Goal: Check status: Check status

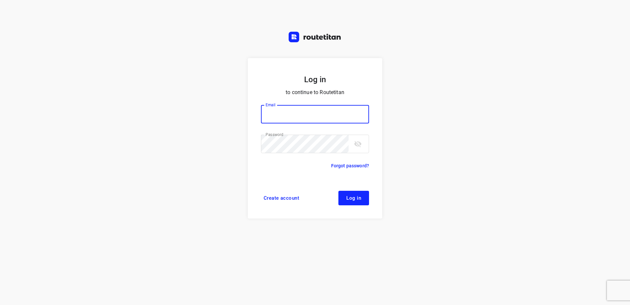
type input "[EMAIL_ADDRESS][DOMAIN_NAME]"
click at [360, 195] on button "Log in" at bounding box center [354, 198] width 31 height 15
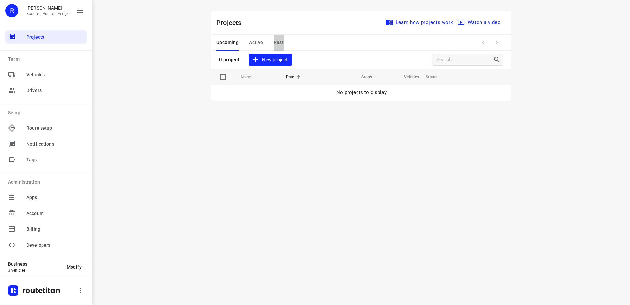
click at [278, 43] on span "Past" at bounding box center [279, 42] width 10 height 8
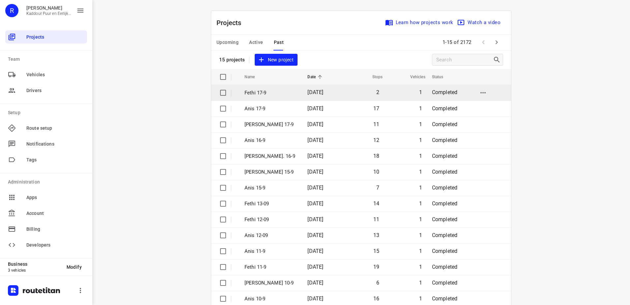
click at [310, 92] on span "[DATE]" at bounding box center [316, 92] width 16 height 6
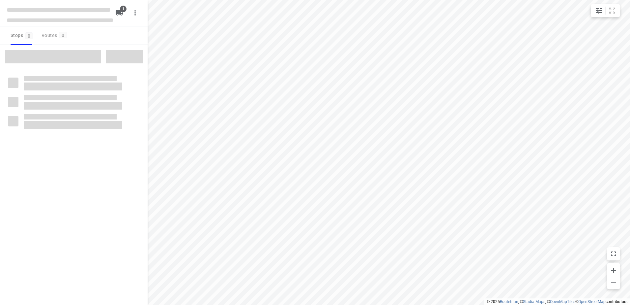
type input "distance"
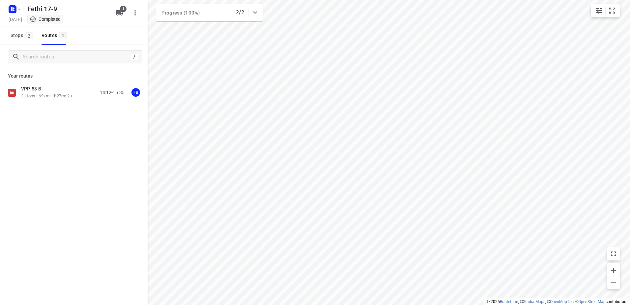
click at [58, 105] on div "VPP-53-B 2 stops • 69km • 1h27m • 2u 14:12-15:35 FB" at bounding box center [74, 115] width 148 height 65
click at [72, 94] on p "2 stops • 69km • 1h27m • 2u" at bounding box center [46, 96] width 51 height 6
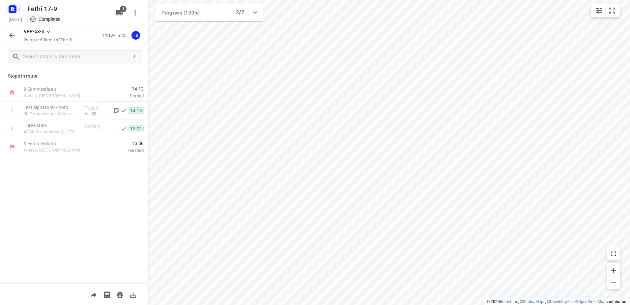
click at [14, 9] on icon "button" at bounding box center [14, 8] width 2 height 2
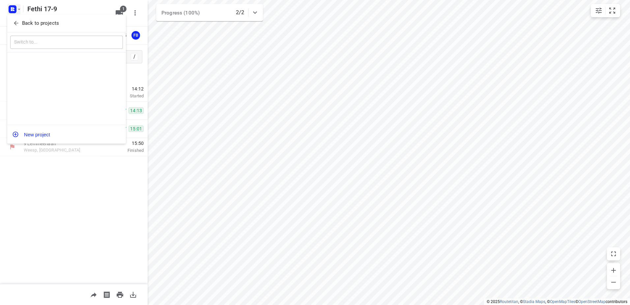
click at [15, 24] on icon "button" at bounding box center [16, 23] width 4 height 4
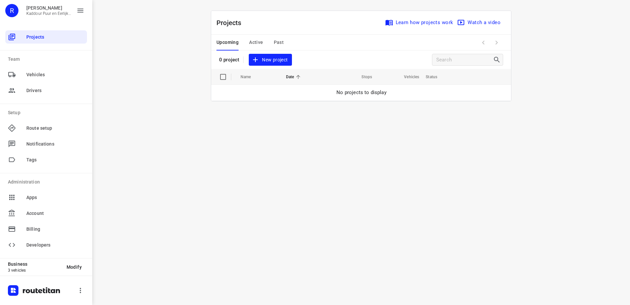
click at [274, 43] on span "Past" at bounding box center [279, 42] width 10 height 8
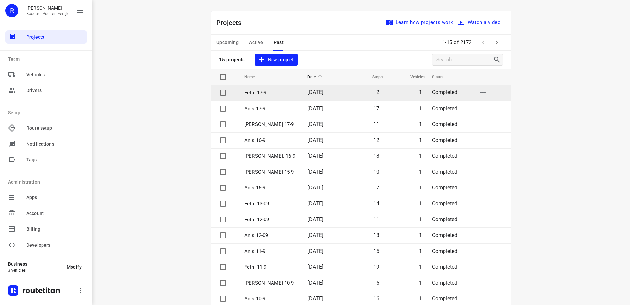
click at [290, 100] on td "Fethi 17-9" at bounding box center [270, 93] width 64 height 16
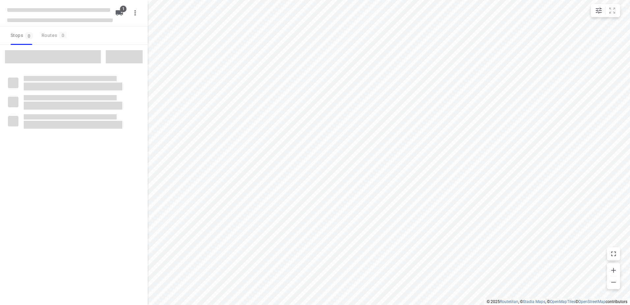
type input "distance"
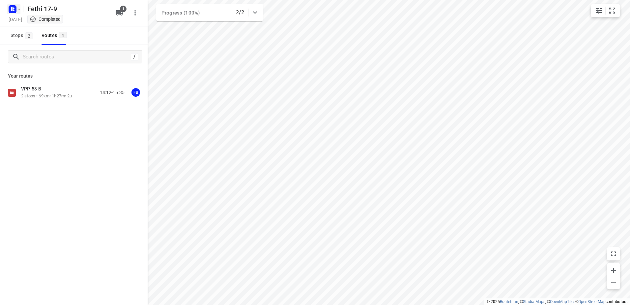
click at [9, 11] on rect "button" at bounding box center [13, 9] width 8 height 8
click at [12, 22] on button "Back to projects" at bounding box center [66, 23] width 113 height 11
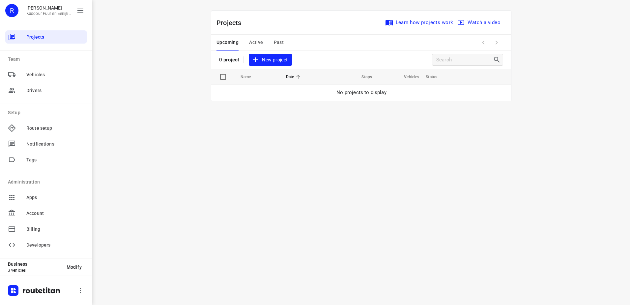
click at [276, 43] on span "Past" at bounding box center [279, 42] width 10 height 8
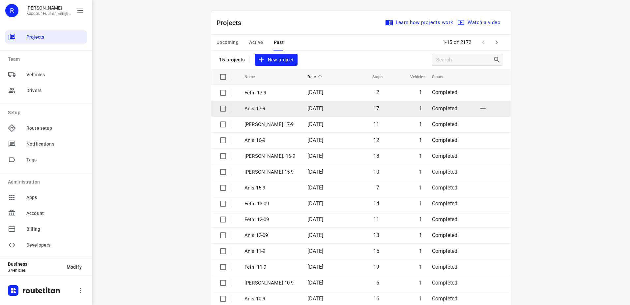
click at [274, 112] on td "Anis 17-9" at bounding box center [270, 109] width 64 height 16
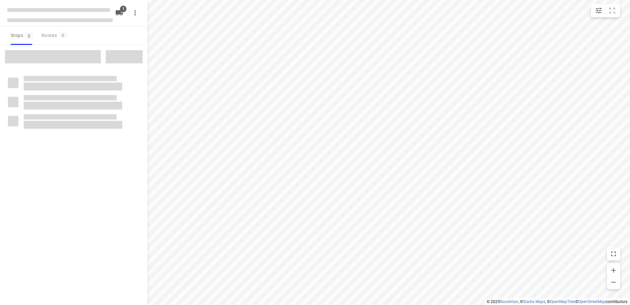
type input "distance"
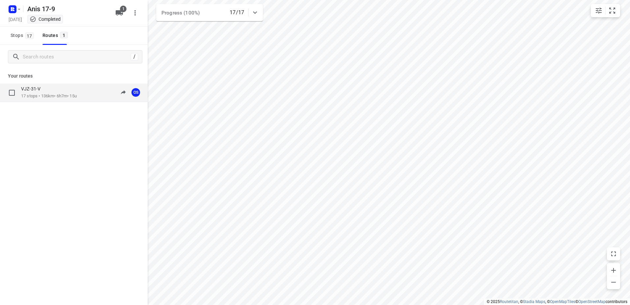
click at [85, 96] on div "VJZ-31-V 17 stops • 136km • 6h7m • 15u 10:26-18:25 OS" at bounding box center [84, 93] width 127 height 14
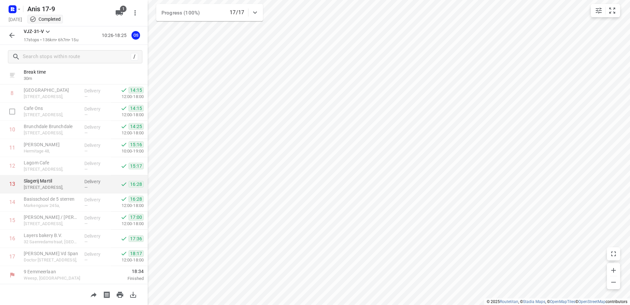
scroll to position [162, 0]
click at [9, 13] on icon "button" at bounding box center [12, 9] width 11 height 11
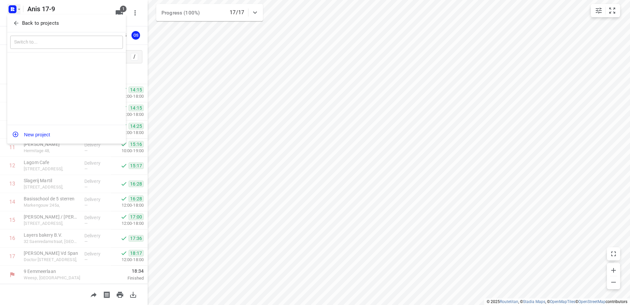
click at [18, 25] on icon "button" at bounding box center [16, 23] width 7 height 7
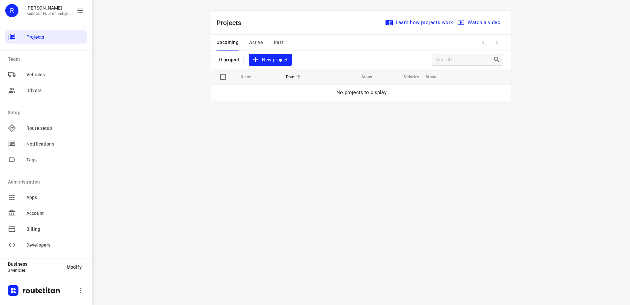
click at [282, 40] on span "Past" at bounding box center [279, 42] width 10 height 8
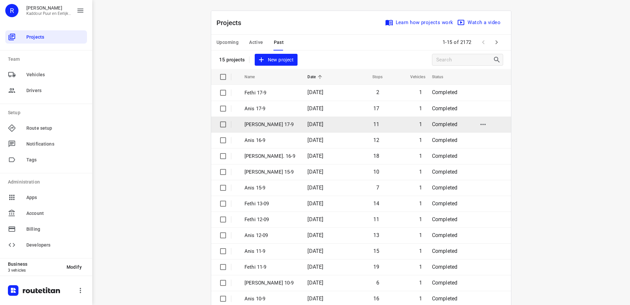
click at [260, 123] on p "[PERSON_NAME] 17-9" at bounding box center [271, 125] width 53 height 8
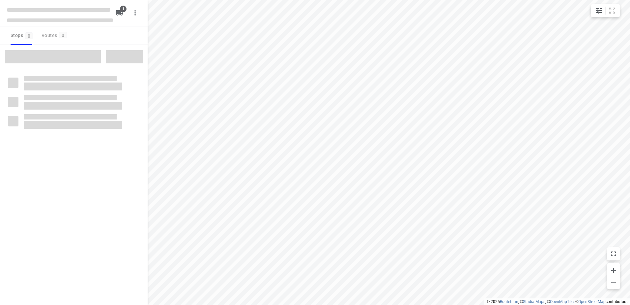
type input "distance"
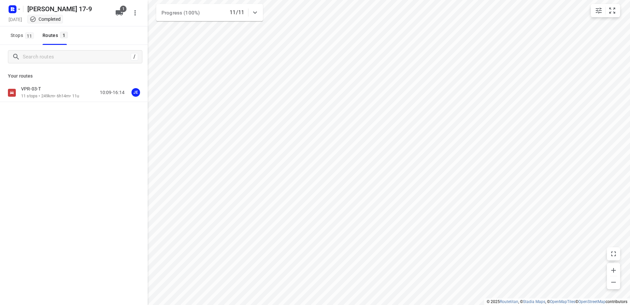
click at [57, 103] on div "VPR-03-T 11 stops • 249km • 6h14m • 11u 10:09-16:14 JE" at bounding box center [74, 115] width 148 height 65
click at [61, 92] on div "VPR-03-T" at bounding box center [50, 89] width 58 height 7
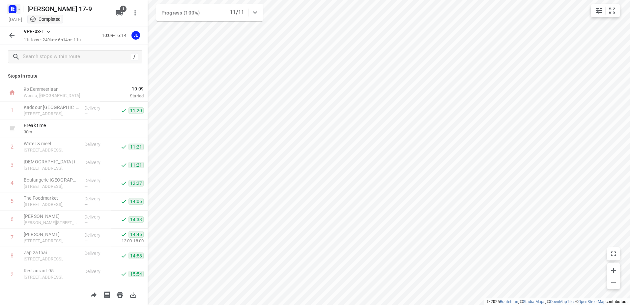
click at [12, 8] on icon "button" at bounding box center [12, 8] width 2 height 2
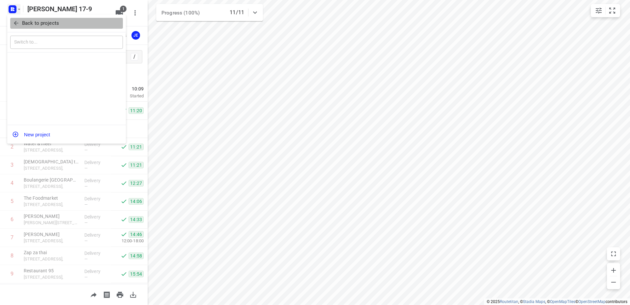
click at [17, 19] on span "Back to projects" at bounding box center [66, 23] width 107 height 8
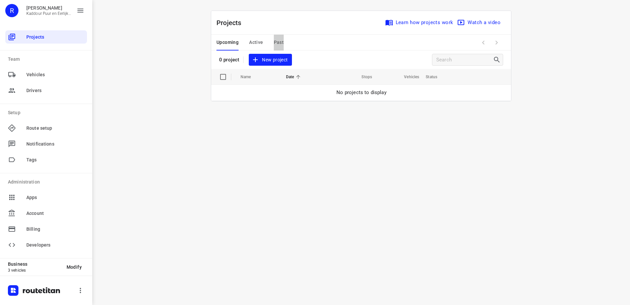
click at [282, 40] on span "Past" at bounding box center [279, 42] width 10 height 8
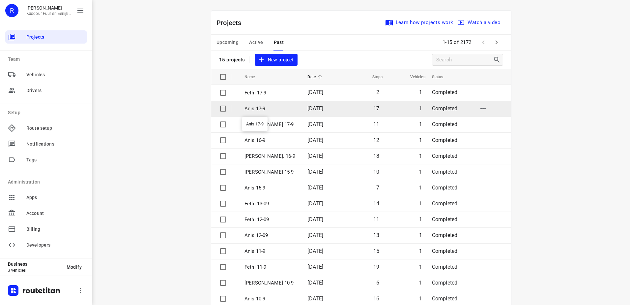
click at [277, 109] on p "Anis 17-9" at bounding box center [271, 109] width 53 height 8
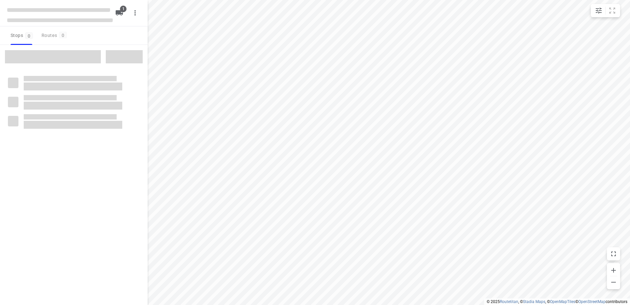
type input "distance"
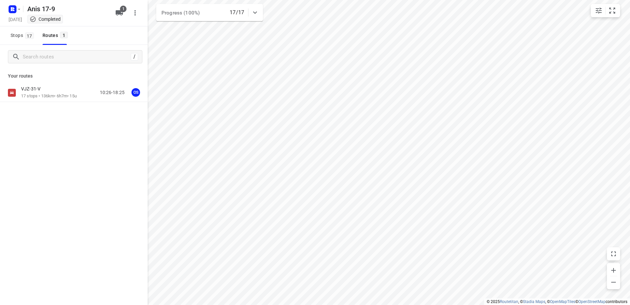
drag, startPoint x: 68, startPoint y: 76, endPoint x: 72, endPoint y: 83, distance: 8.0
click at [71, 80] on div "Your routes VJZ-31-V 17 stops • 136km • 6h7m • 15u 10:26-18:25 OS" at bounding box center [74, 108] width 148 height 79
drag, startPoint x: 72, startPoint y: 83, endPoint x: 78, endPoint y: 95, distance: 13.6
click at [77, 95] on p "17 stops • 136km • 6h7m • 15u" at bounding box center [49, 96] width 56 height 6
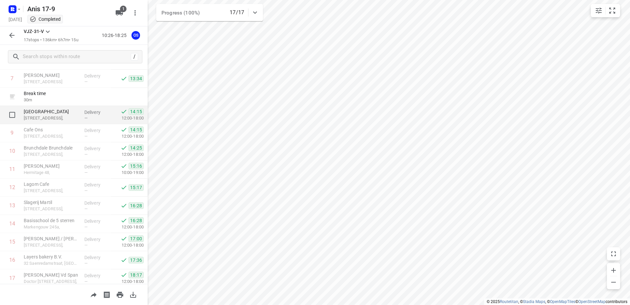
scroll to position [162, 0]
